Goal: Task Accomplishment & Management: Manage account settings

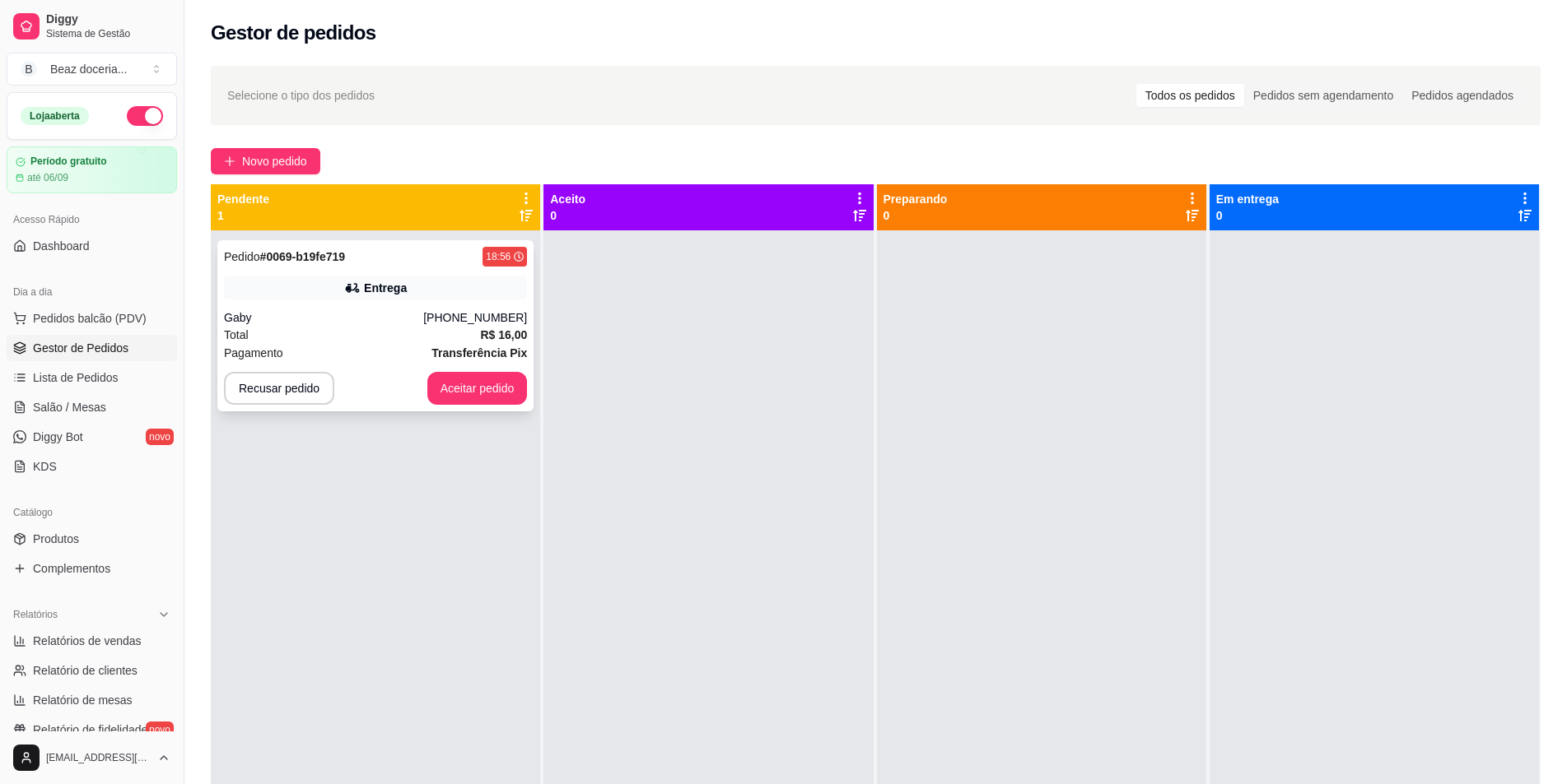
click at [444, 330] on div "Total R$ 16,00" at bounding box center [375, 335] width 303 height 18
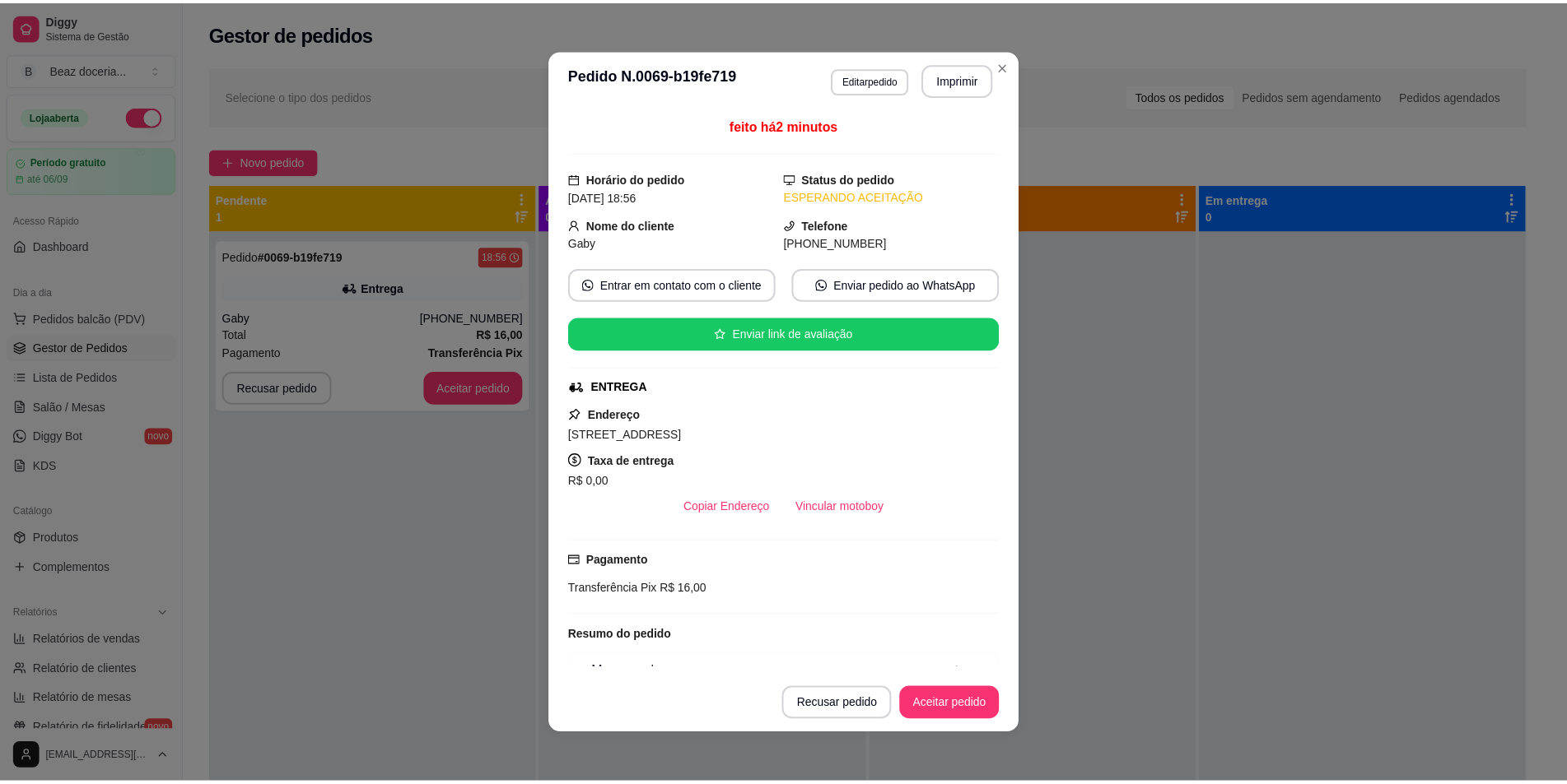
scroll to position [86, 0]
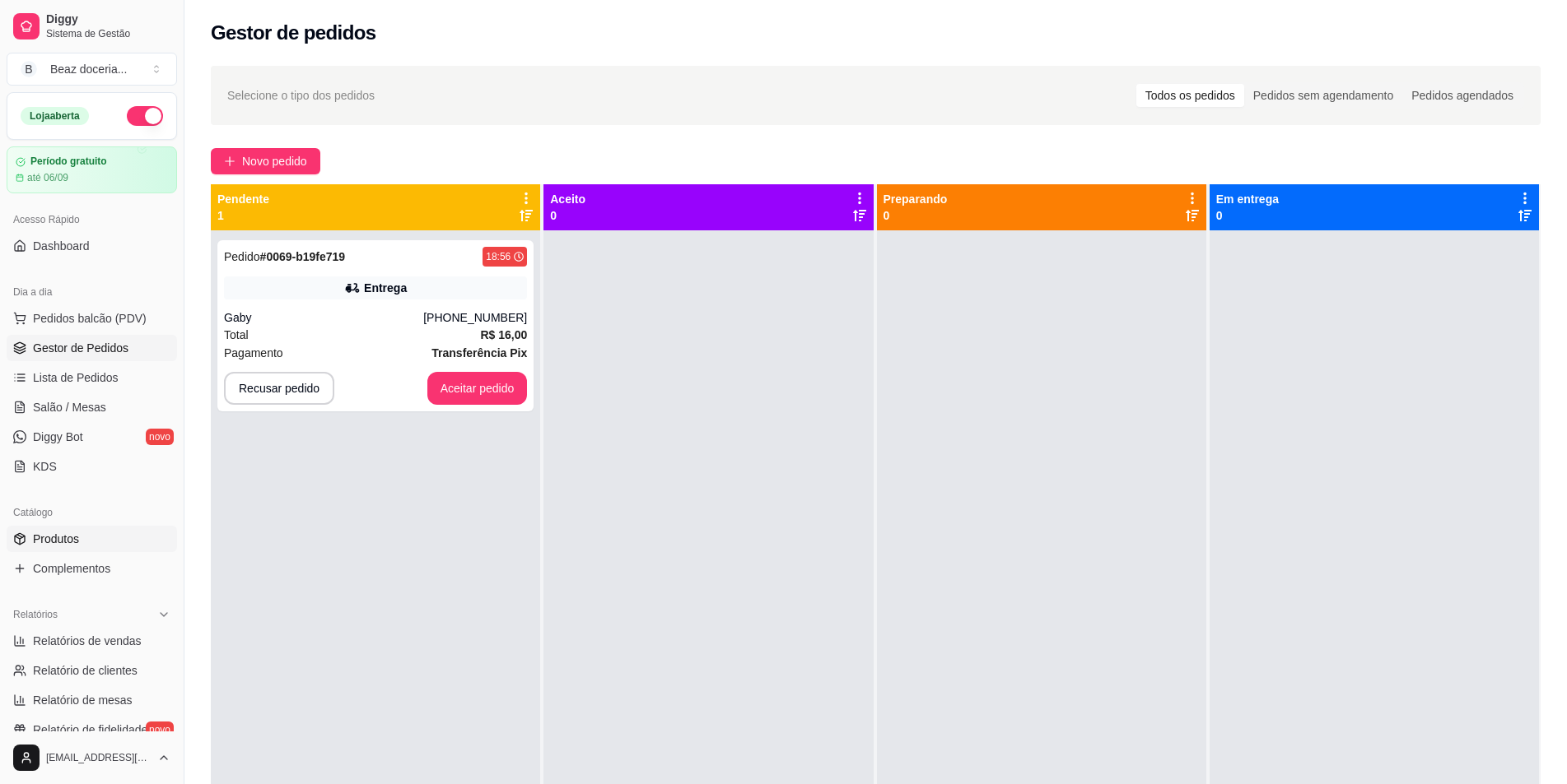
click at [63, 541] on span "Produtos" at bounding box center [56, 539] width 46 height 17
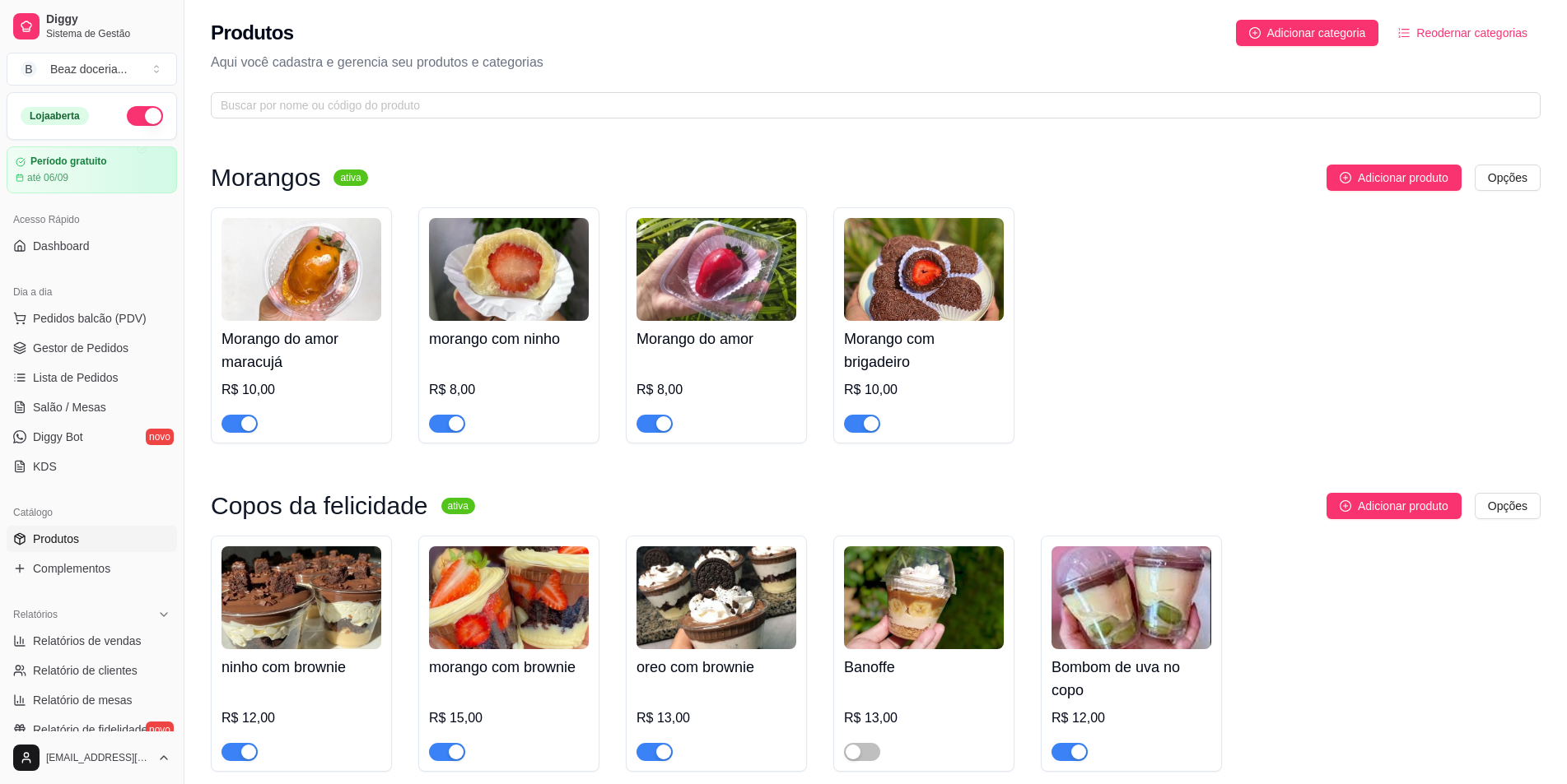
click at [653, 428] on span "button" at bounding box center [653, 424] width 36 height 18
click at [448, 424] on button "button" at bounding box center [447, 424] width 36 height 18
click at [252, 421] on div "button" at bounding box center [248, 424] width 15 height 15
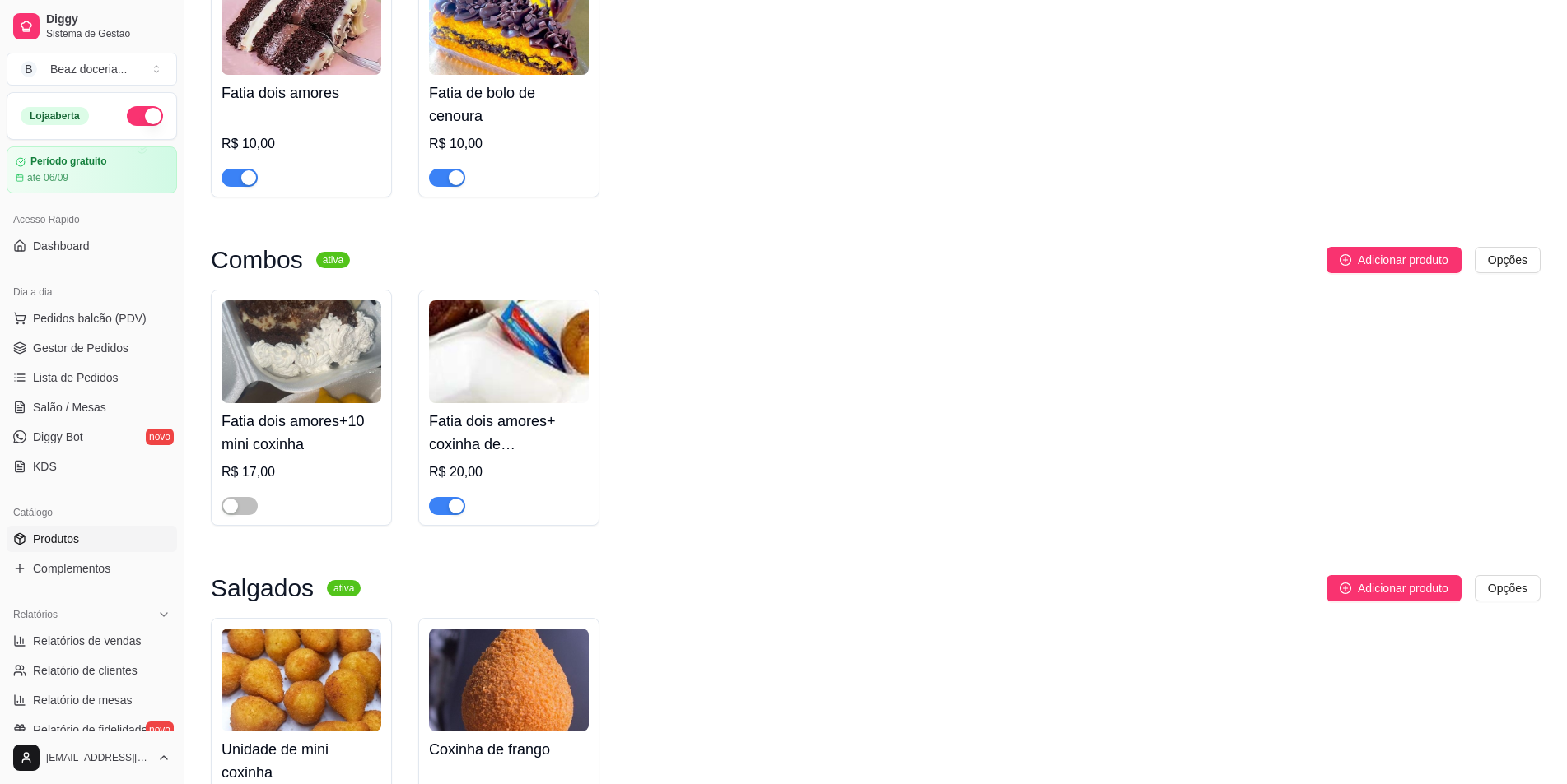
scroll to position [1695, 0]
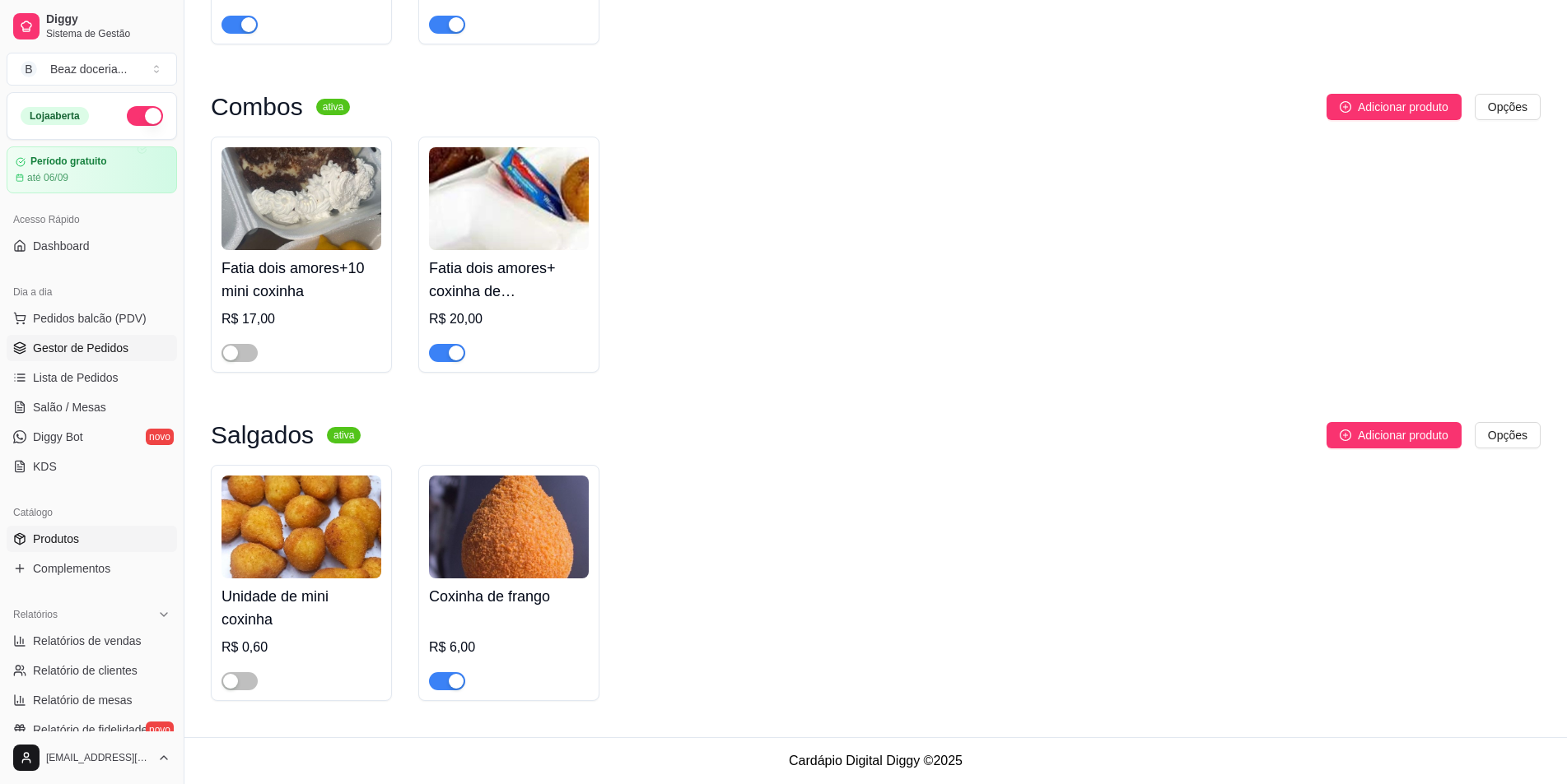
click at [68, 342] on span "Gestor de Pedidos" at bounding box center [81, 348] width 96 height 17
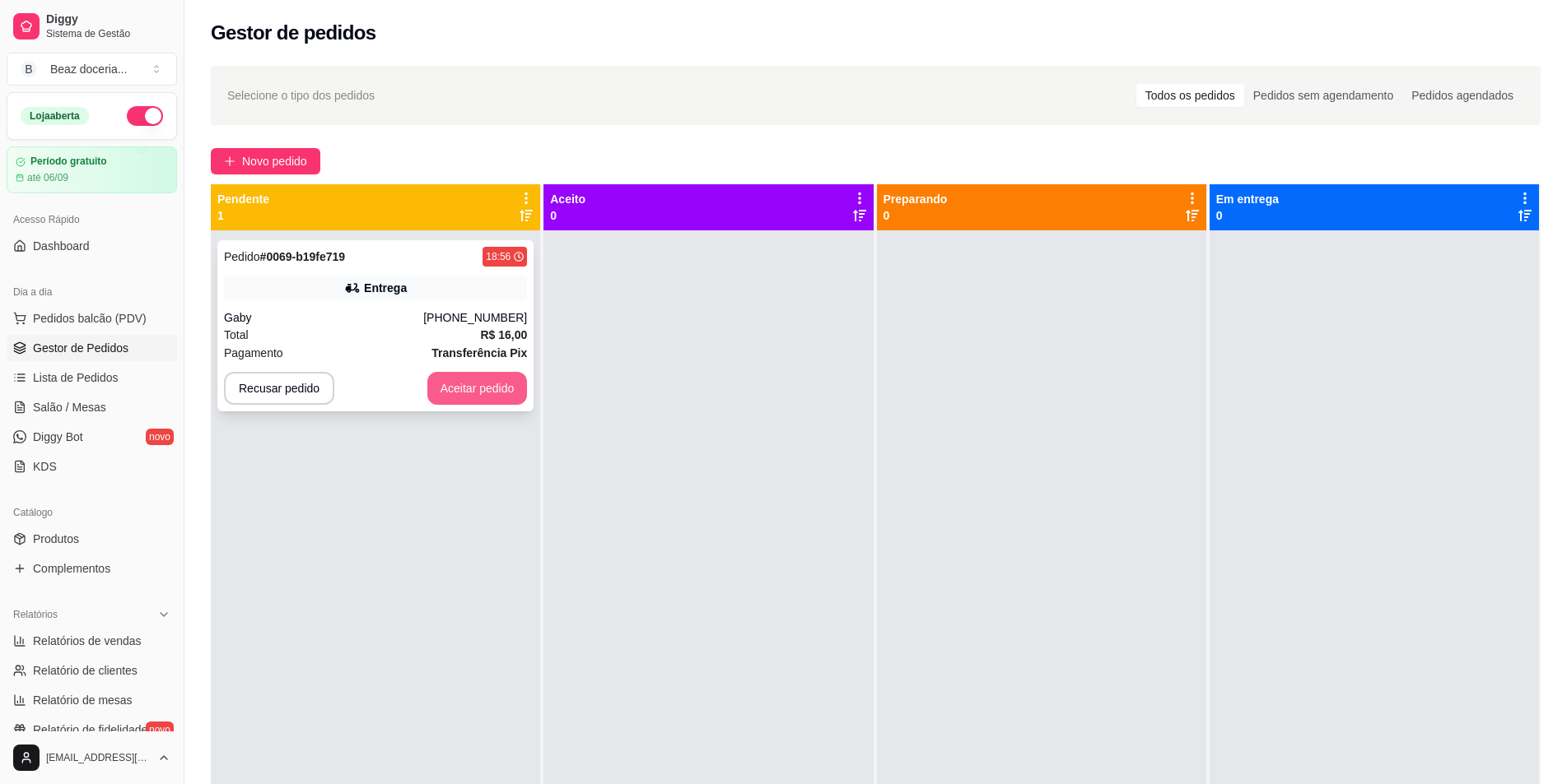
click at [440, 392] on button "Aceitar pedido" at bounding box center [478, 388] width 100 height 33
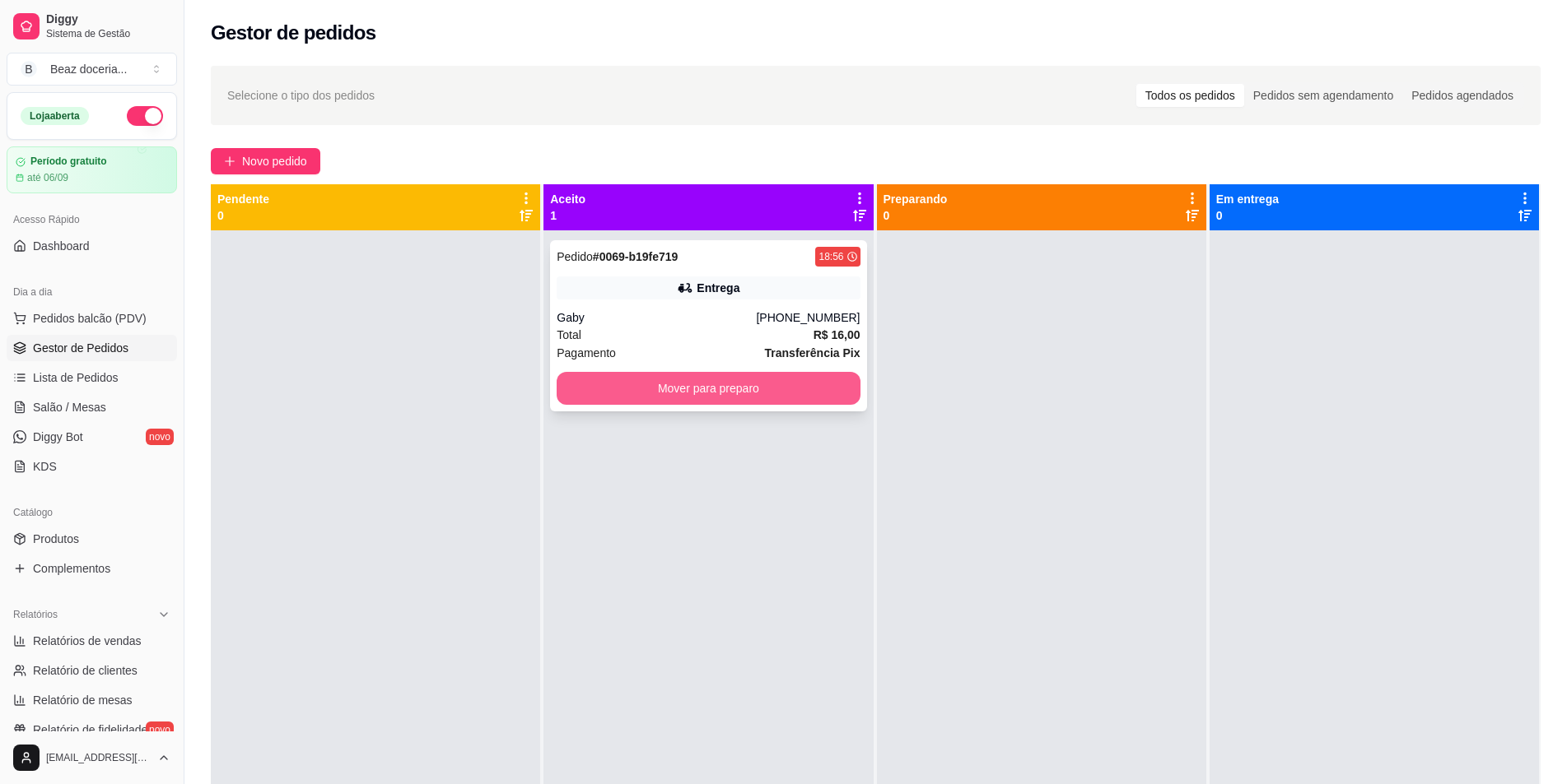
click at [634, 387] on button "Mover para preparo" at bounding box center [708, 388] width 303 height 33
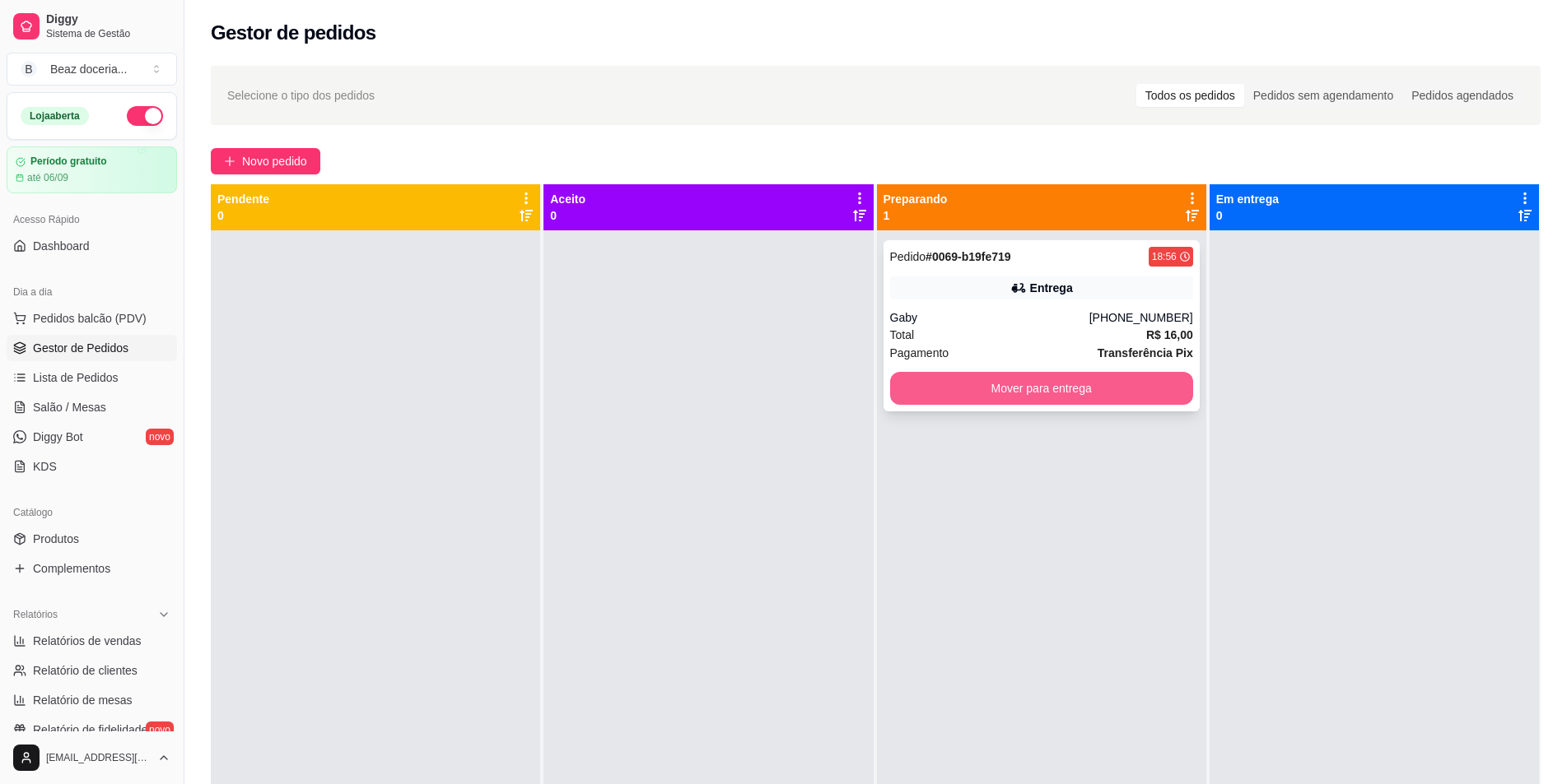
click at [954, 399] on button "Mover para entrega" at bounding box center [1041, 388] width 303 height 33
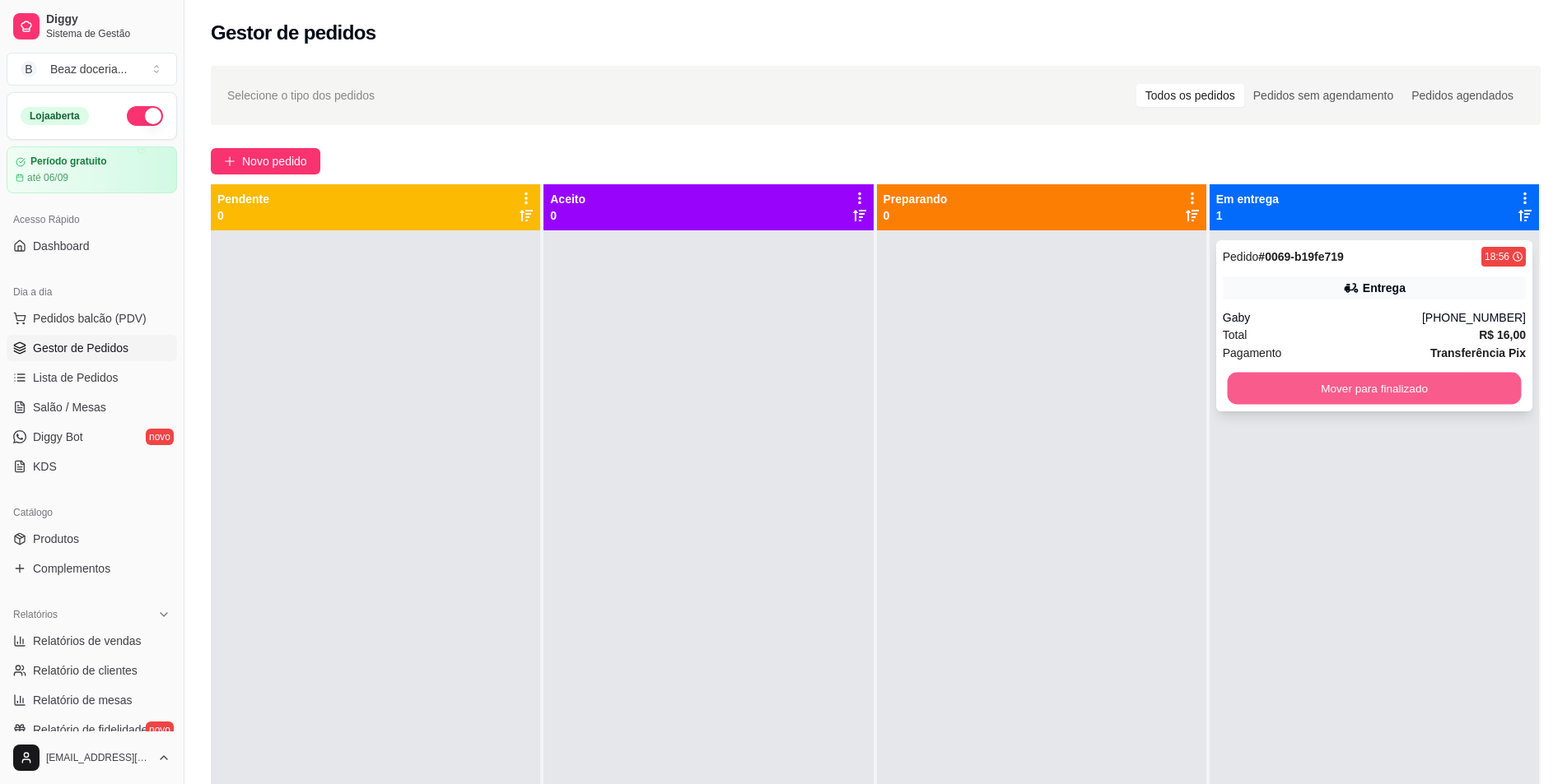
click at [1298, 387] on button "Mover para finalizado" at bounding box center [1374, 388] width 294 height 32
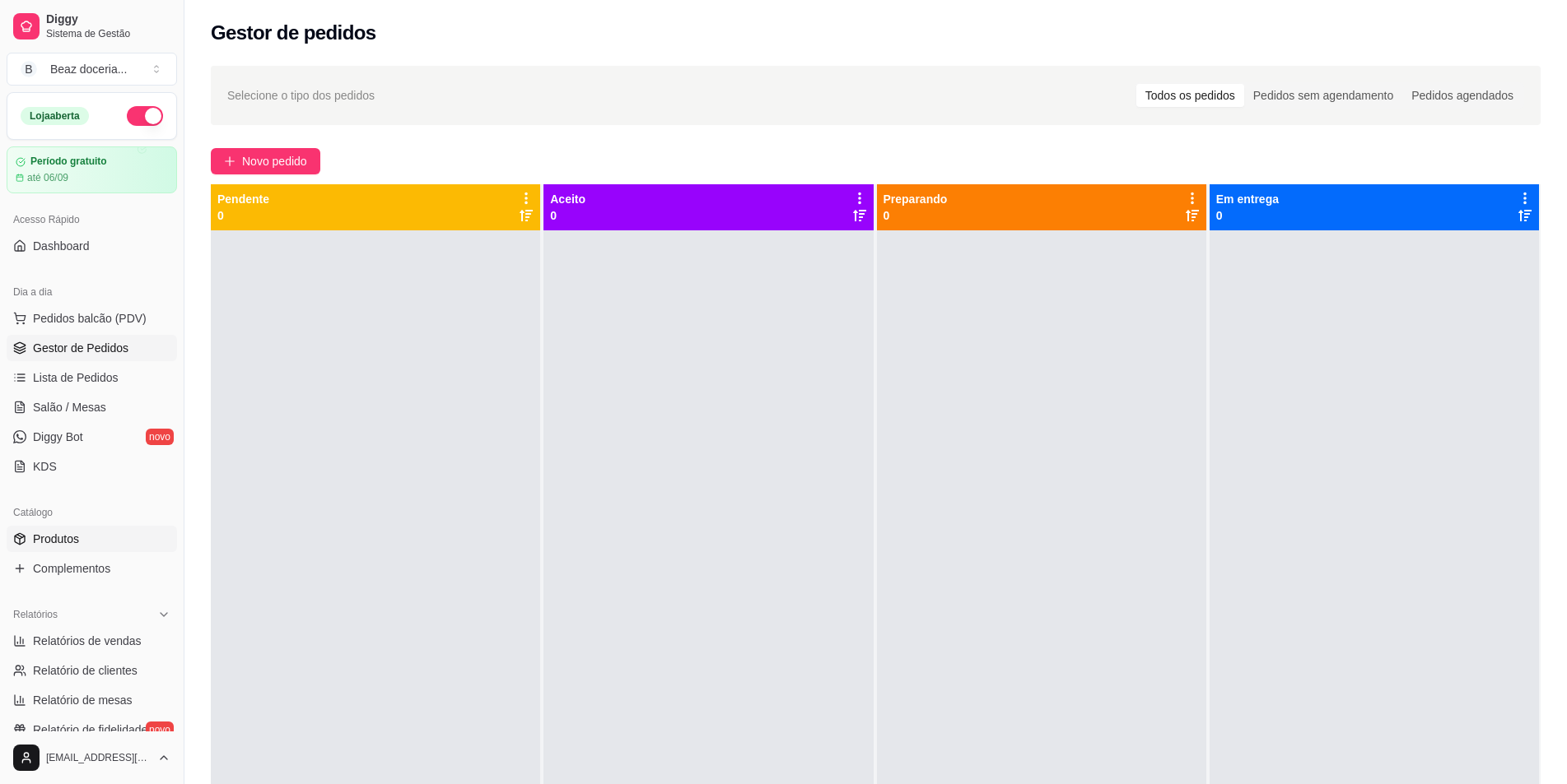
click at [74, 536] on span "Produtos" at bounding box center [56, 539] width 46 height 17
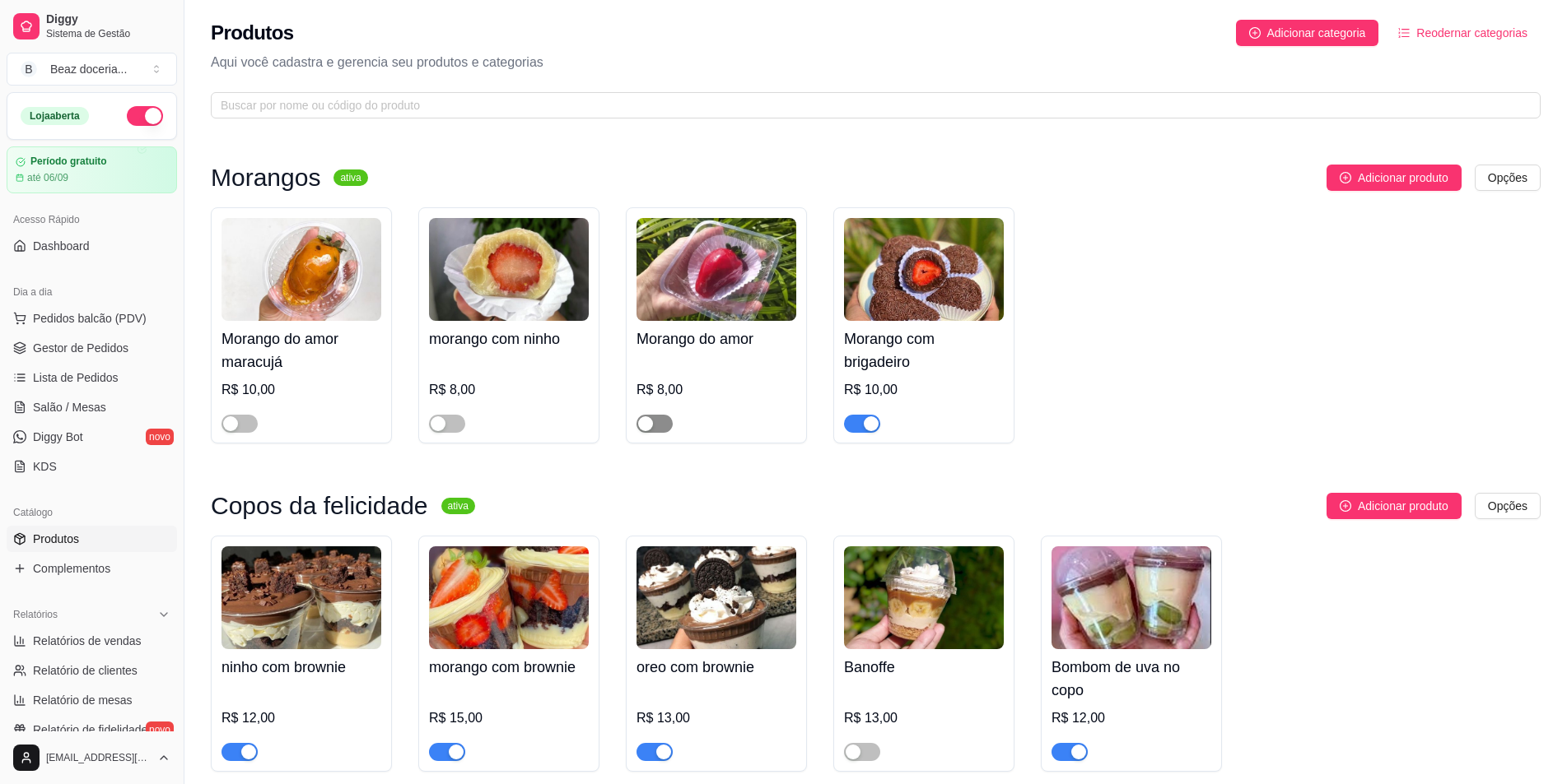
click at [653, 429] on span "button" at bounding box center [653, 424] width 36 height 18
click at [104, 335] on link "Gestor de Pedidos" at bounding box center [92, 348] width 170 height 27
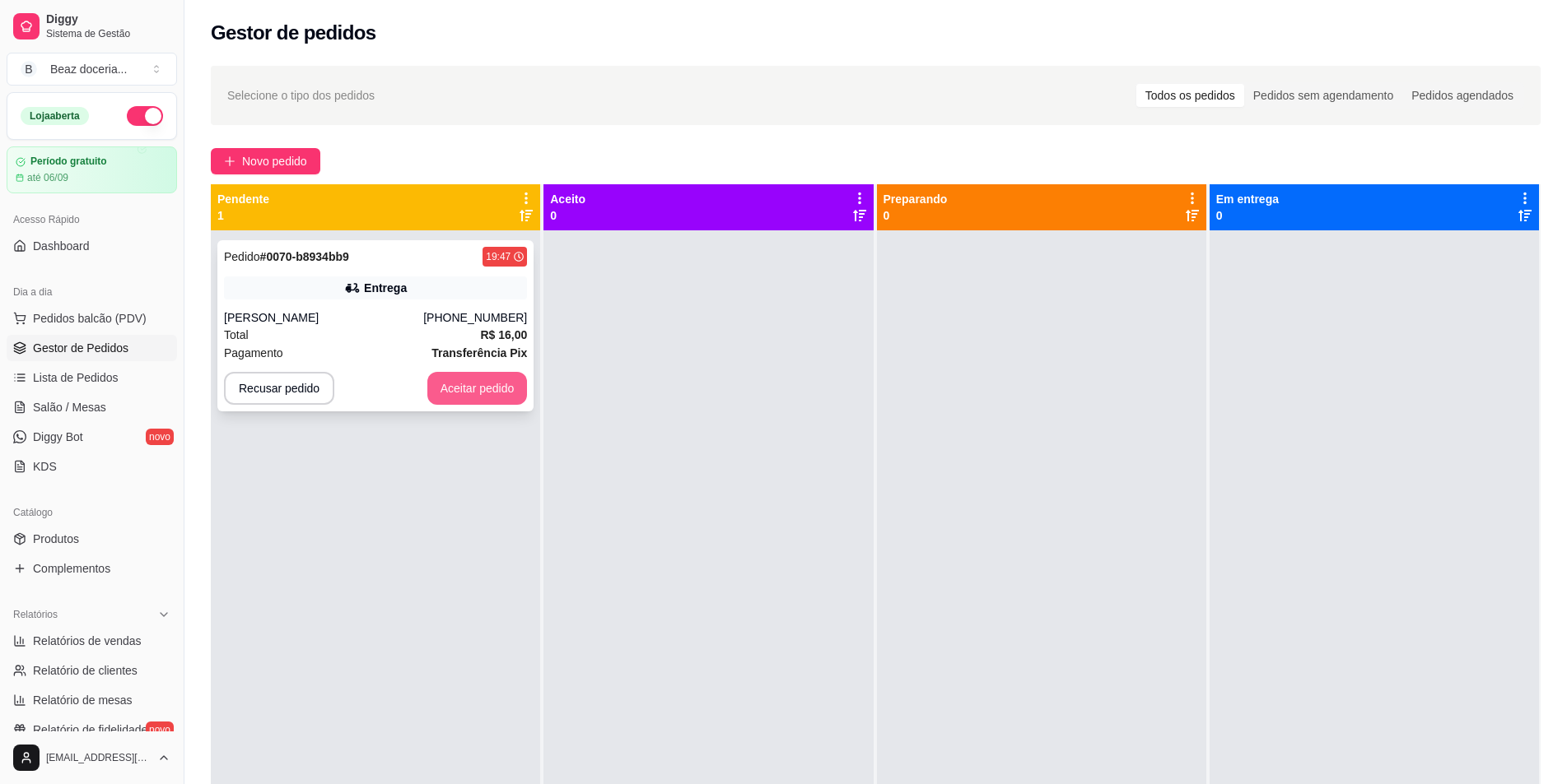
click at [473, 380] on button "Aceitar pedido" at bounding box center [478, 388] width 100 height 33
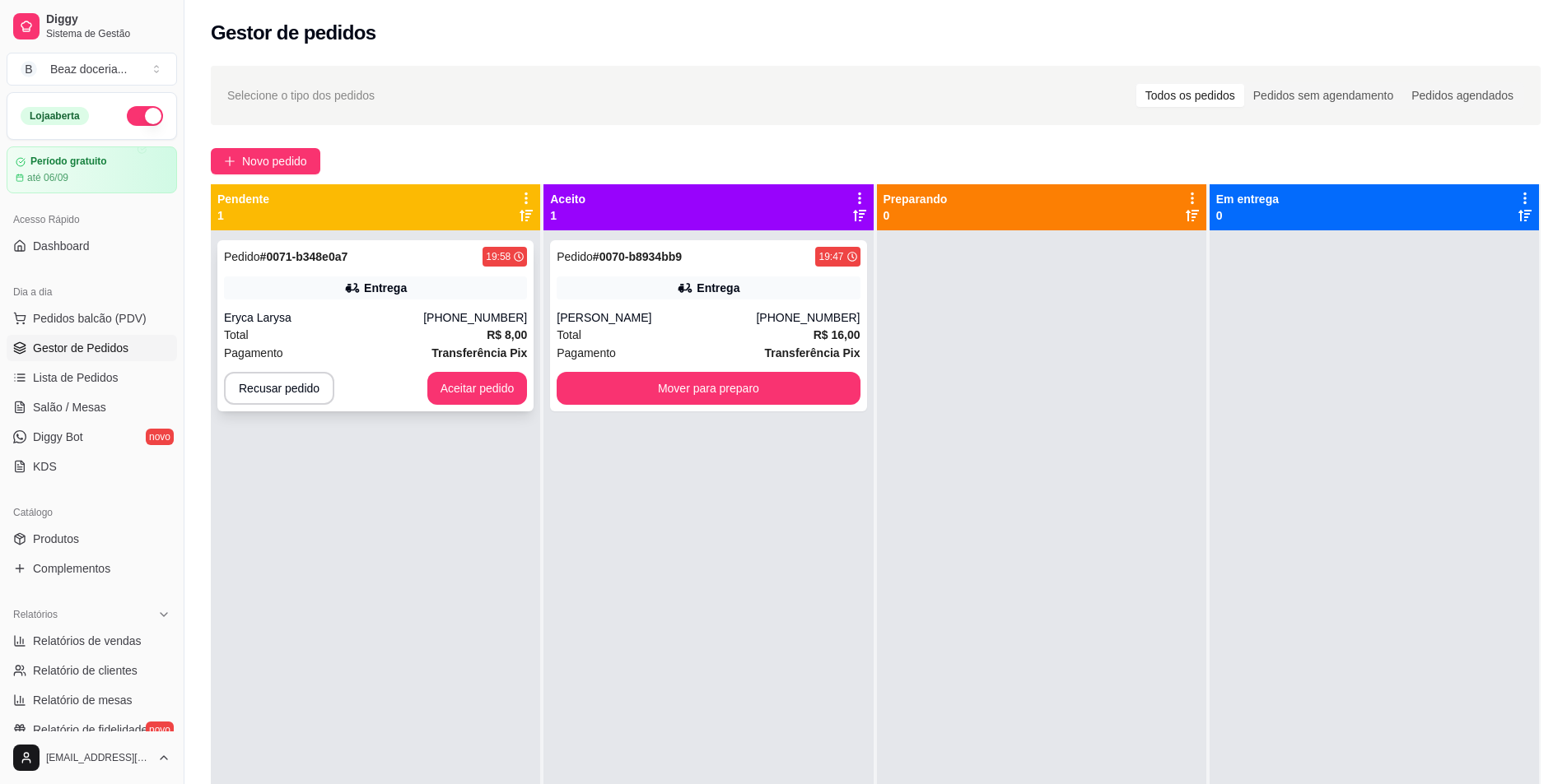
click at [482, 330] on div "Total R$ 8,00" at bounding box center [375, 335] width 303 height 18
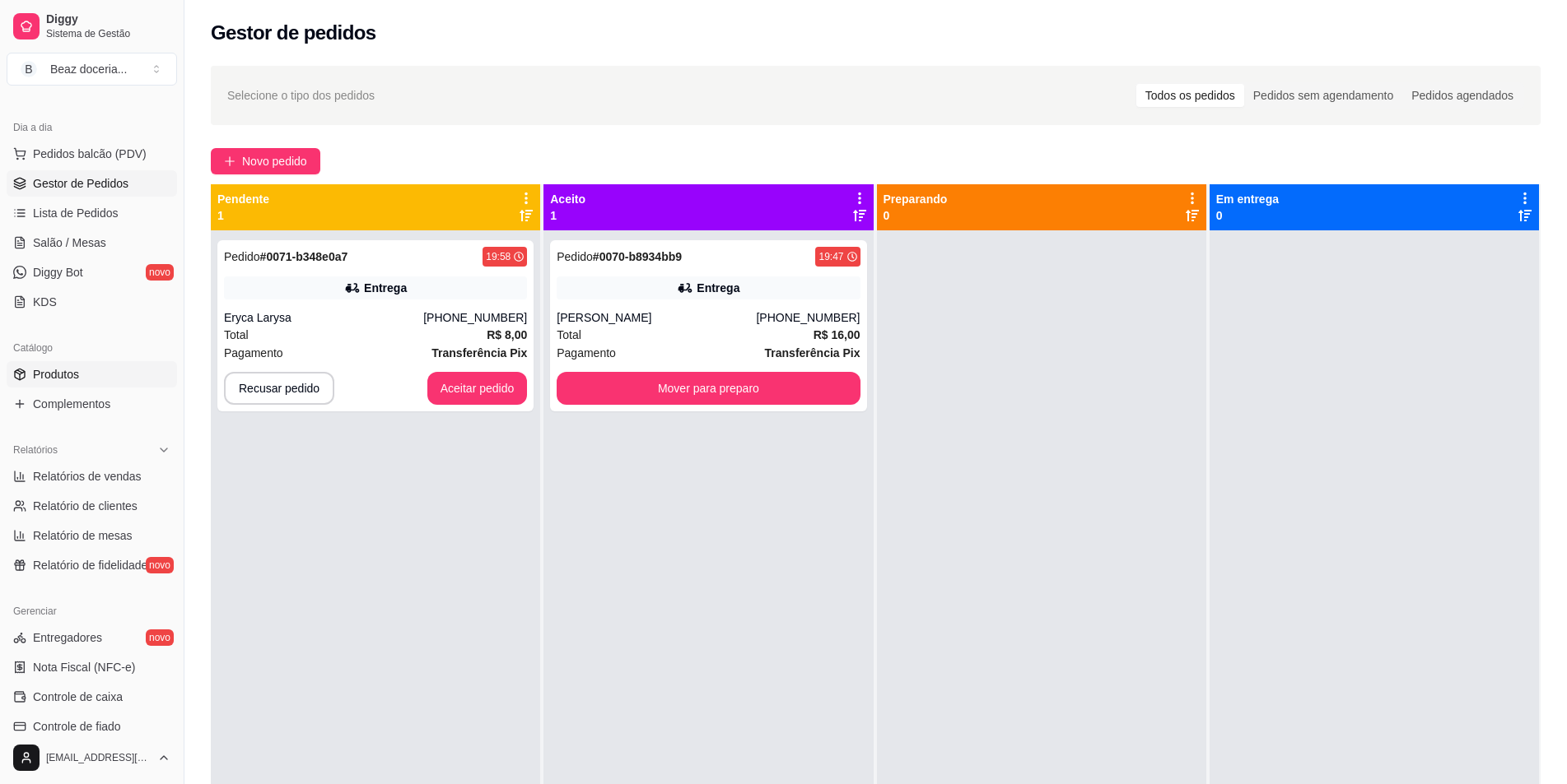
click at [77, 372] on span "Produtos" at bounding box center [56, 375] width 46 height 17
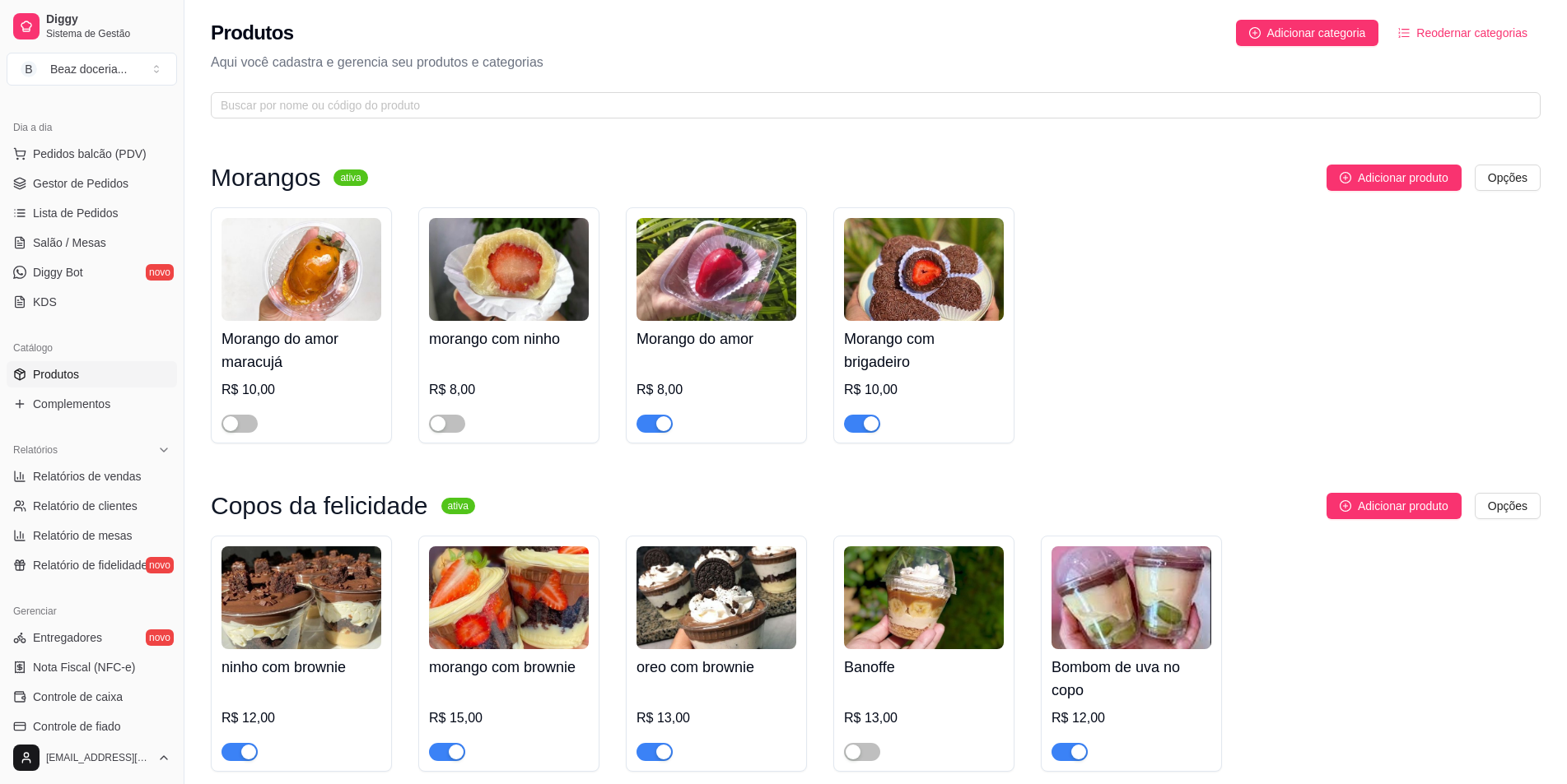
click at [648, 430] on span "button" at bounding box center [653, 424] width 36 height 18
